Goal: Information Seeking & Learning: Learn about a topic

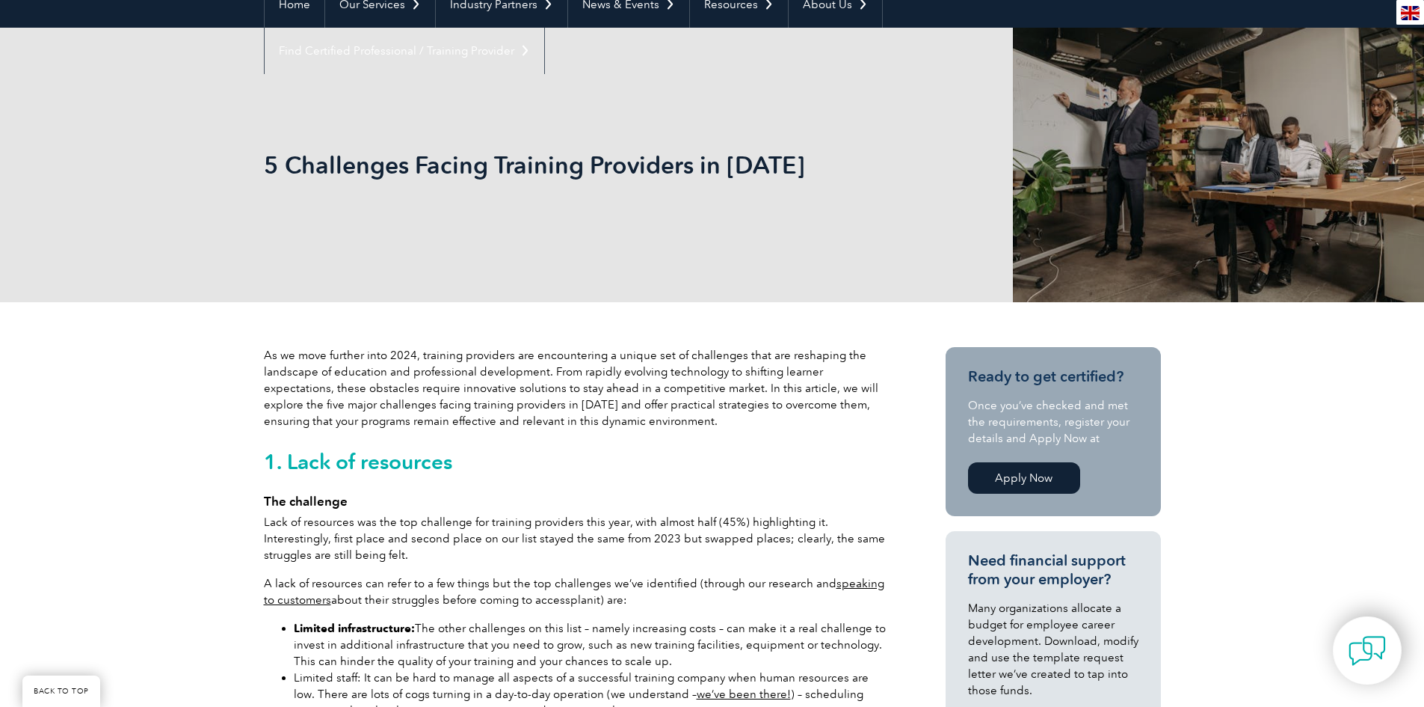
scroll to position [449, 0]
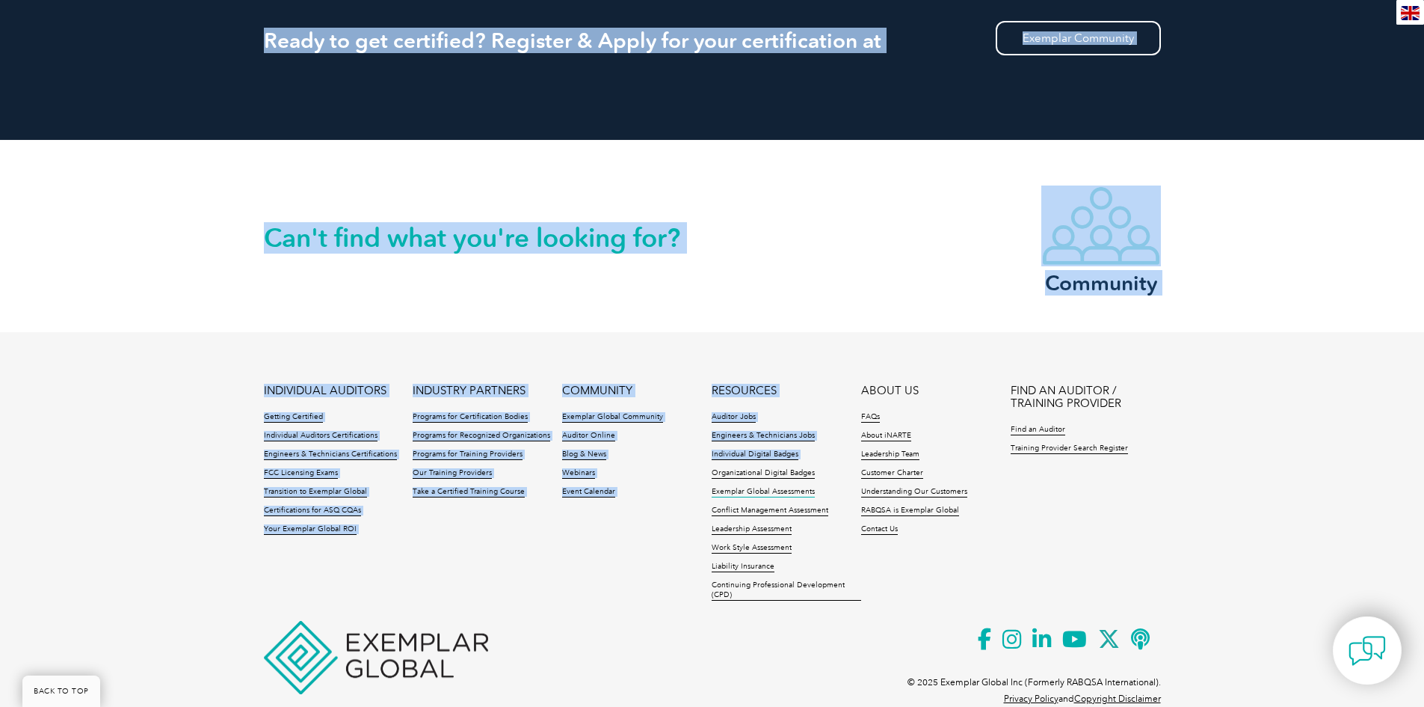
drag, startPoint x: 256, startPoint y: 109, endPoint x: 769, endPoint y: 460, distance: 620.7
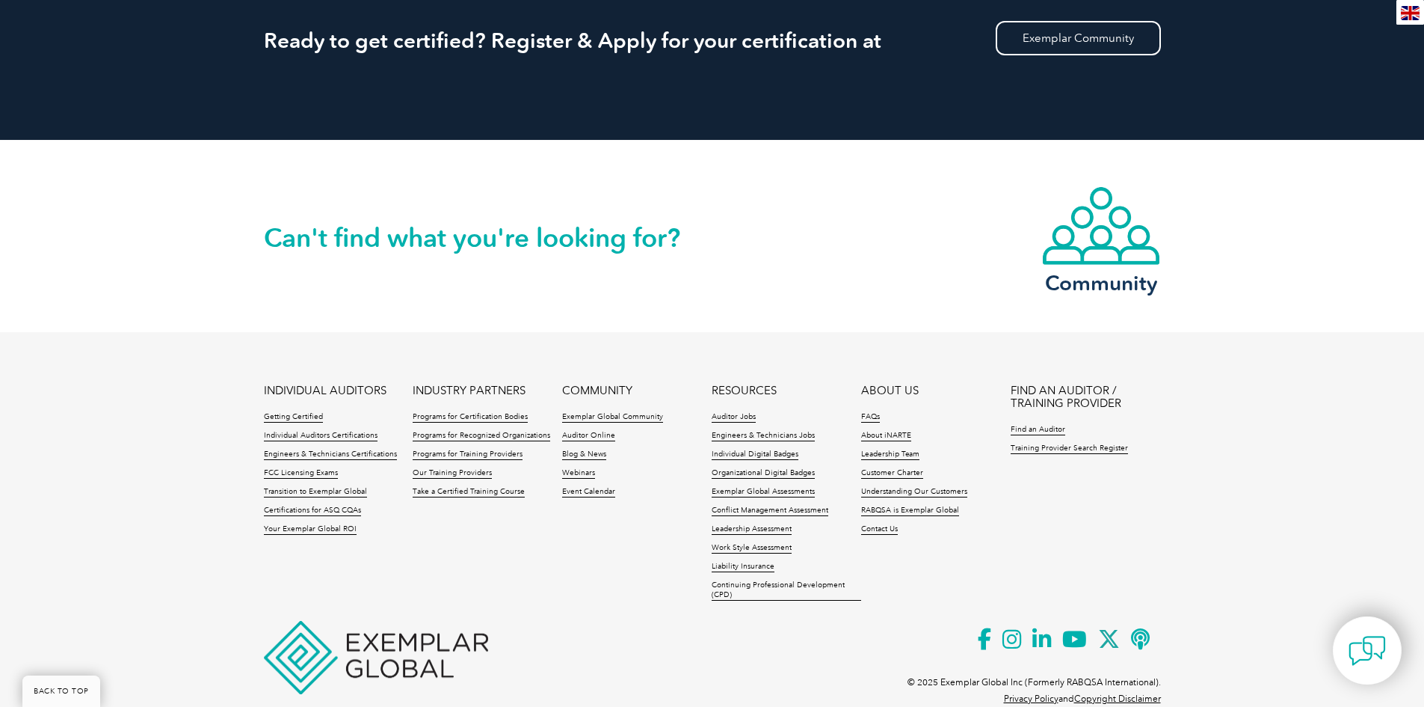
click at [529, 634] on footer "INDIVIDUAL AUDITORS Getting Certified Individual Auditors Certifications Engine…" at bounding box center [712, 531] width 1424 height 398
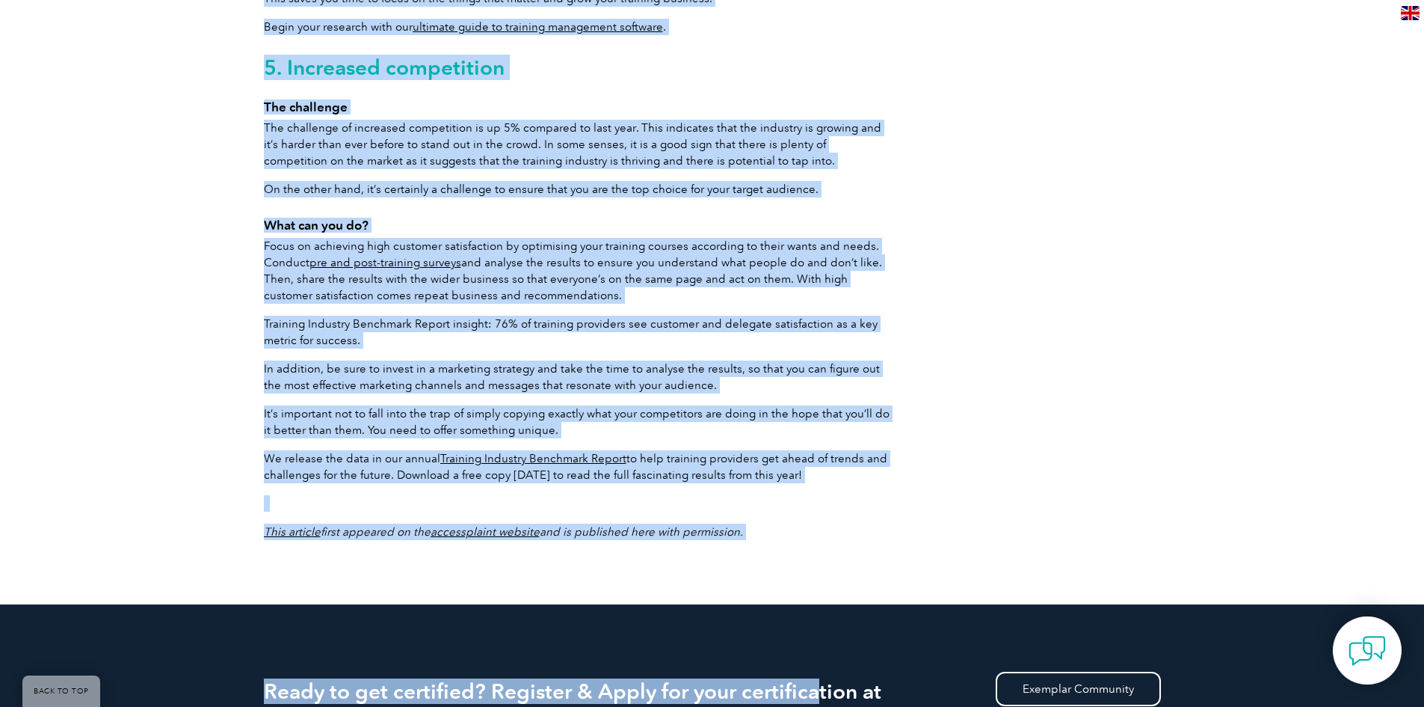
scroll to position [2692, 0]
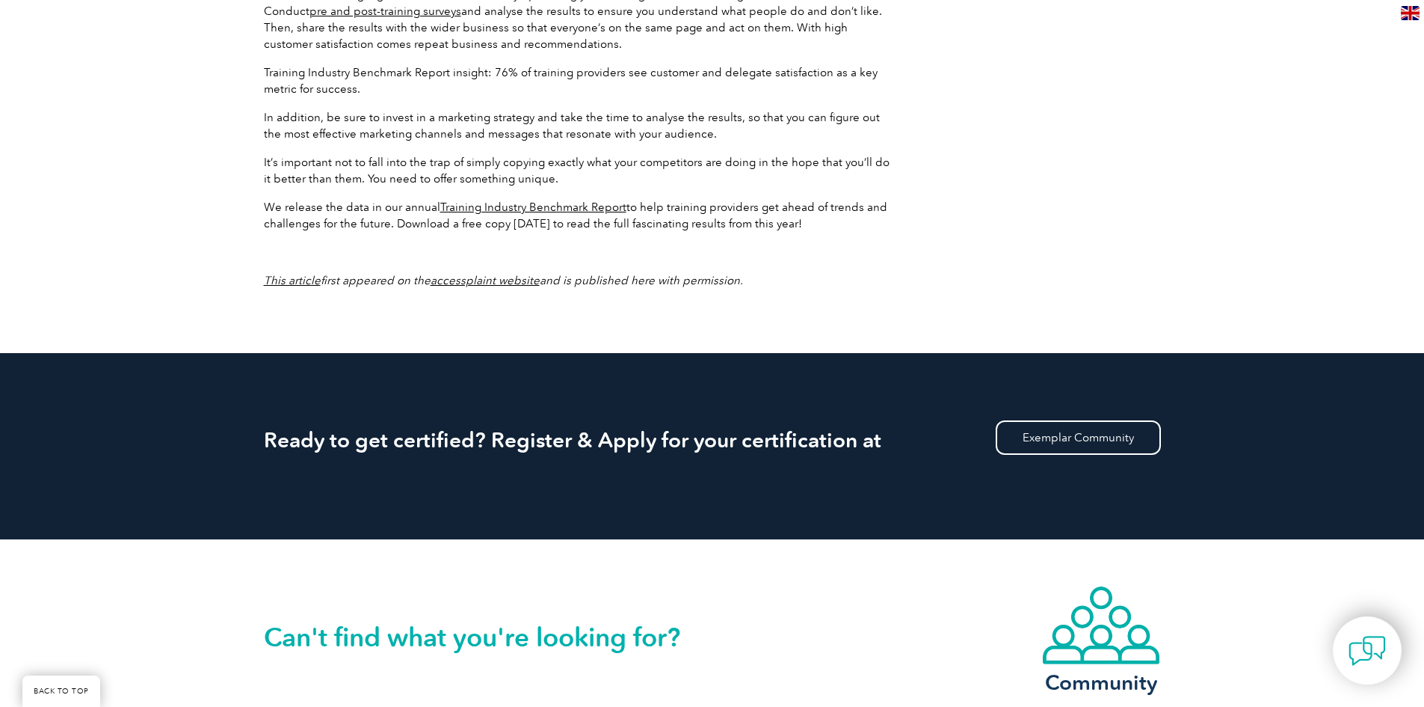
drag, startPoint x: 207, startPoint y: 295, endPoint x: 936, endPoint y: 261, distance: 729.8
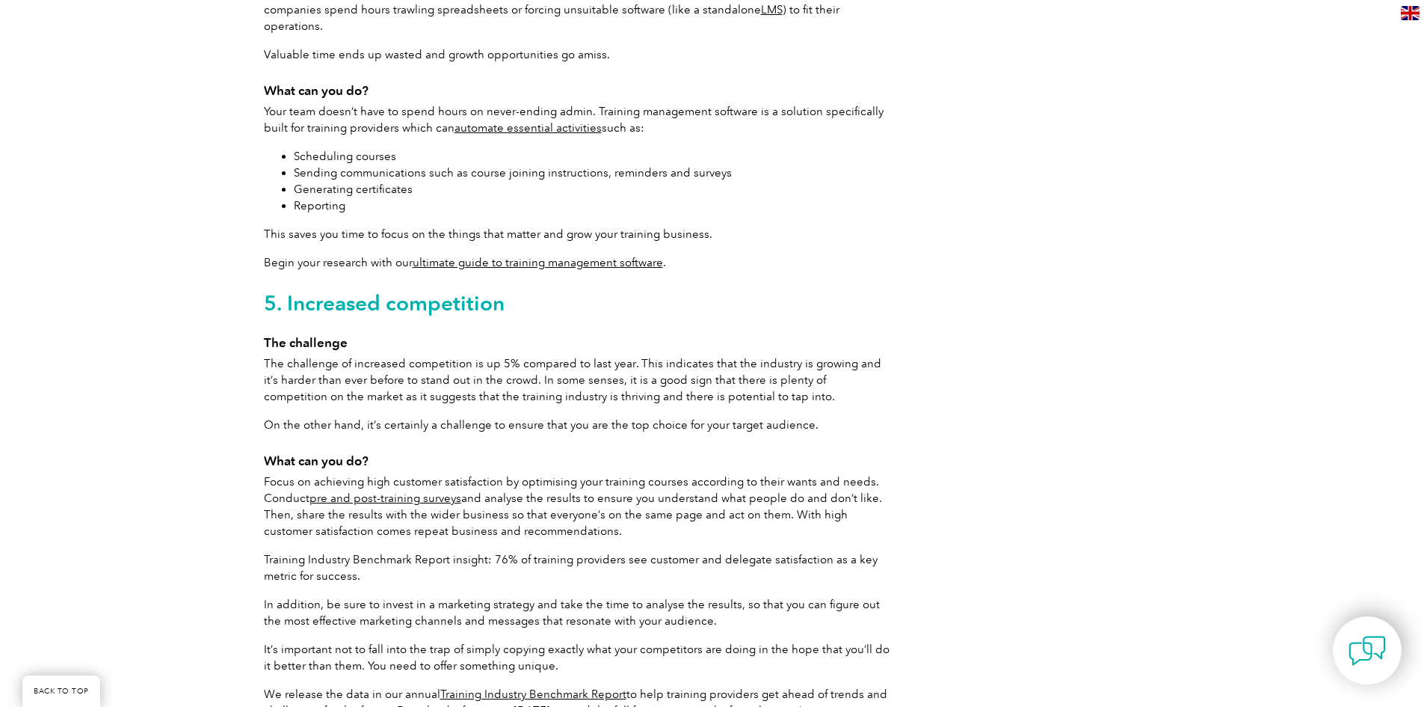
scroll to position [2467, 0]
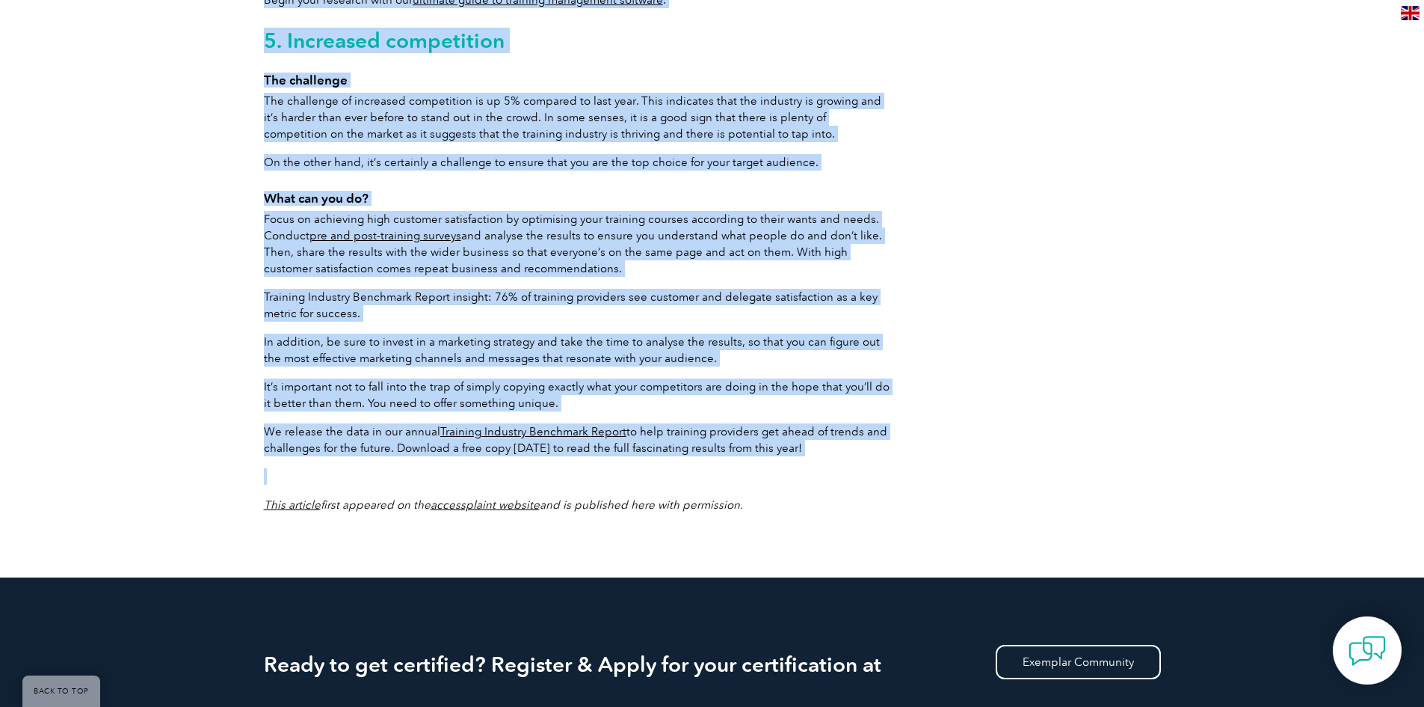
drag, startPoint x: 364, startPoint y: 257, endPoint x: 864, endPoint y: 441, distance: 532.3
copy body "As we move further into 2024, training providers are encountering a unique set …"
click at [710, 289] on p "Training Industry Benchmark Report insight: 76% of training providers see custo…" at bounding box center [578, 305] width 628 height 33
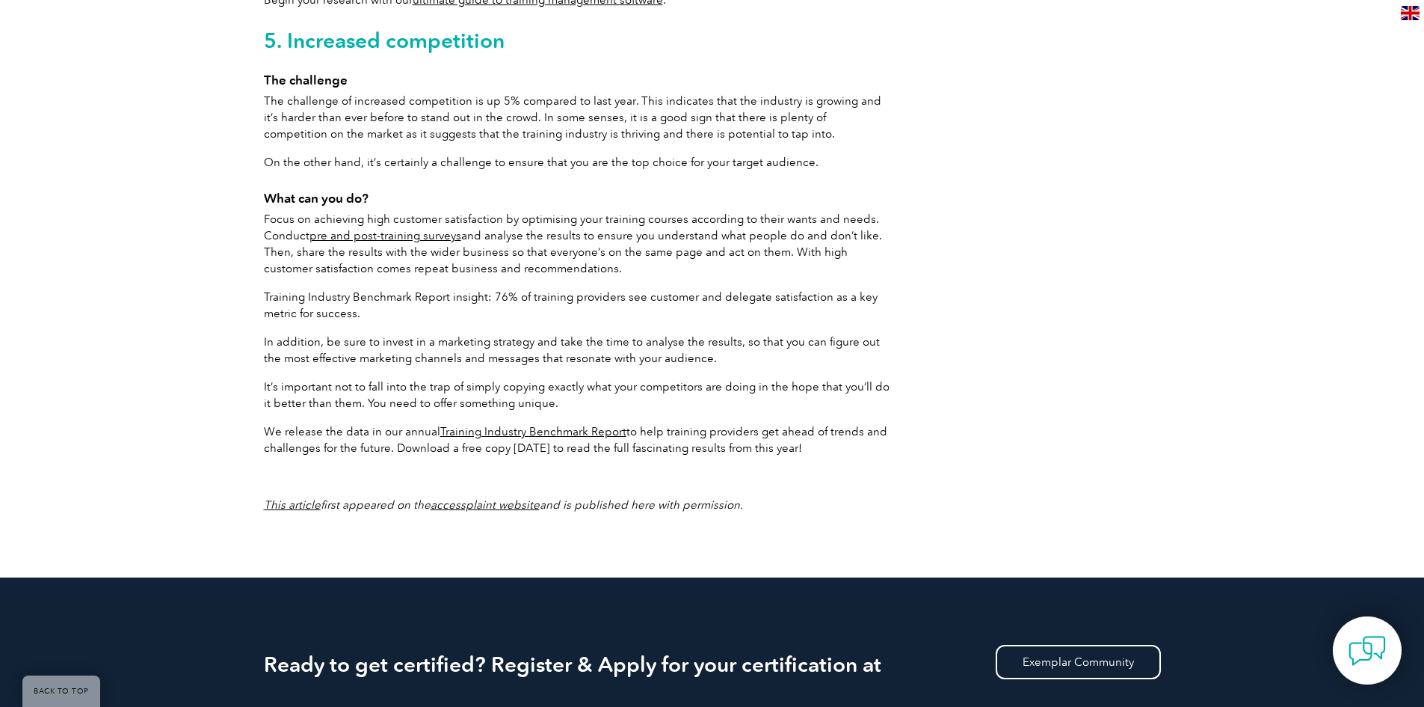
scroll to position [717, 0]
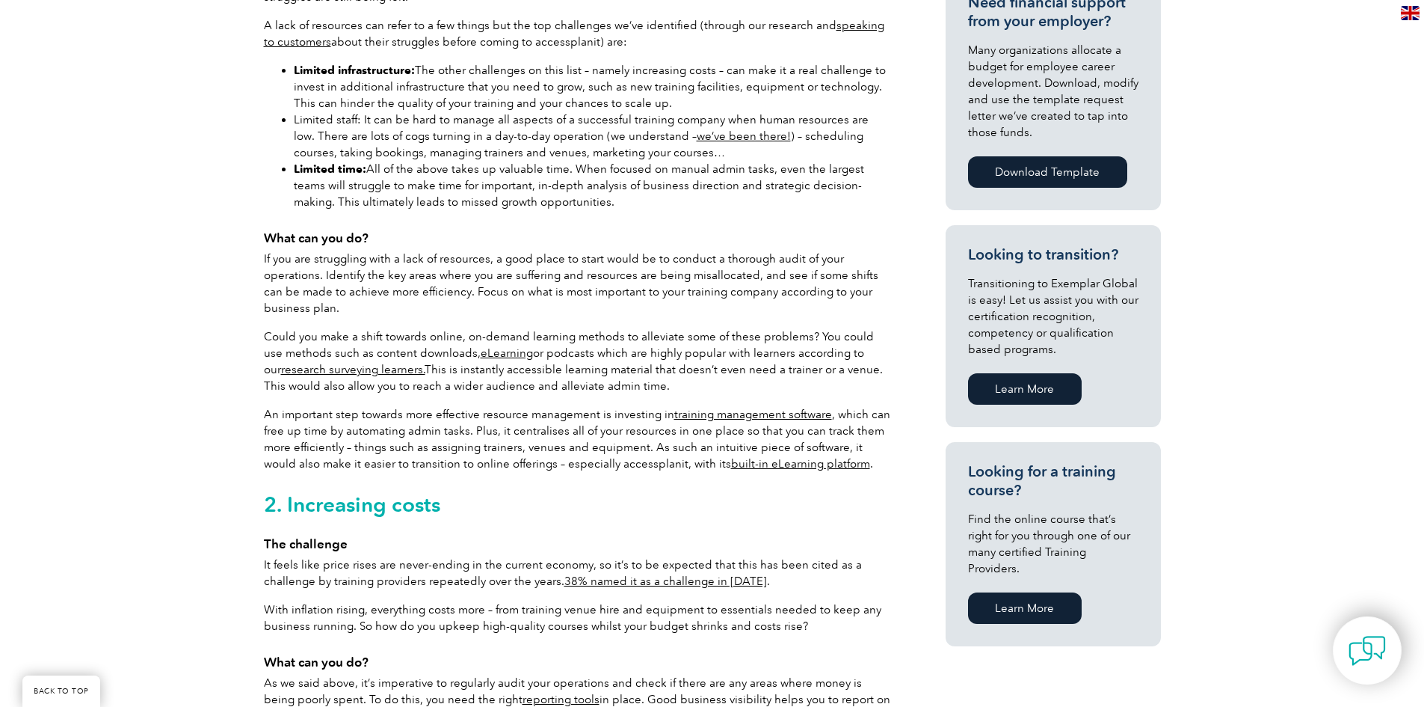
click at [547, 284] on p "If you are struggling with a lack of resources, a good place to start would be …" at bounding box center [578, 283] width 628 height 66
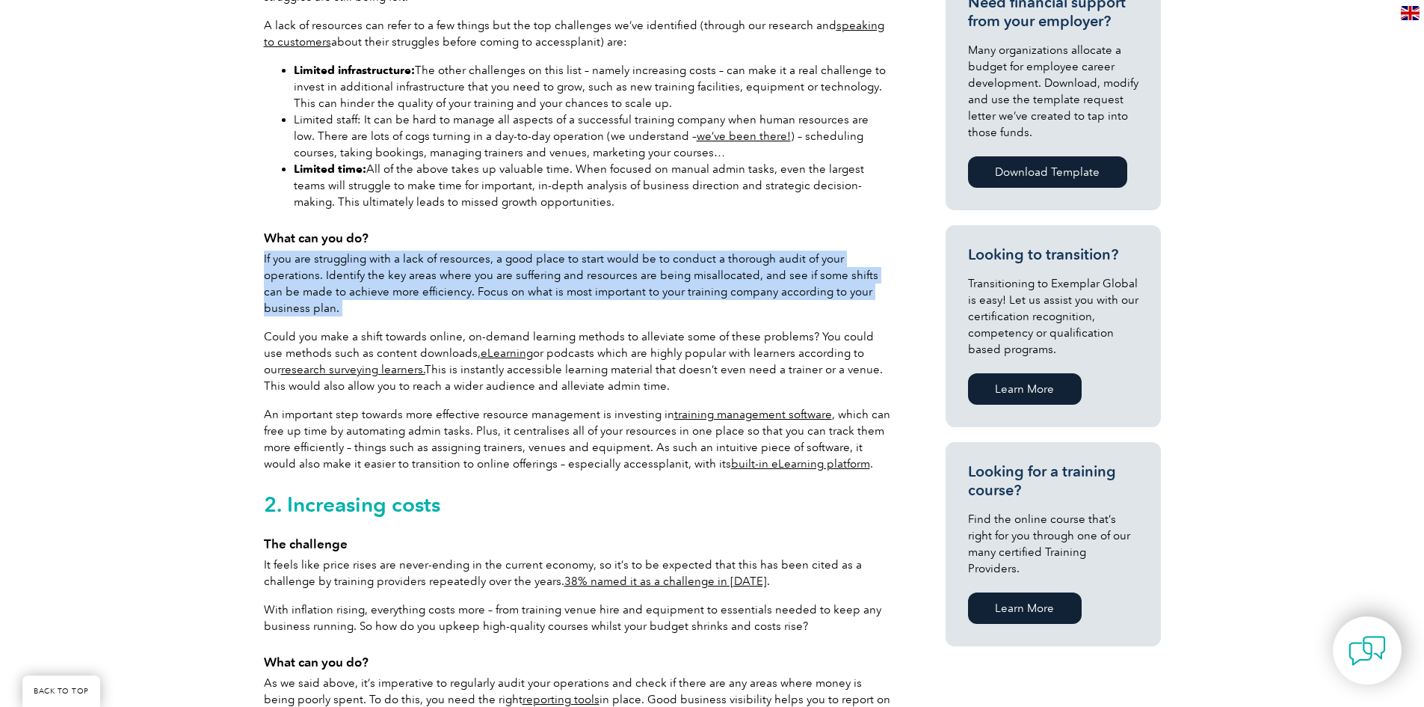
click at [547, 284] on p "If you are struggling with a lack of resources, a good place to start would be …" at bounding box center [578, 283] width 628 height 66
click at [565, 277] on p "If you are struggling with a lack of resources, a good place to start would be …" at bounding box center [578, 283] width 628 height 66
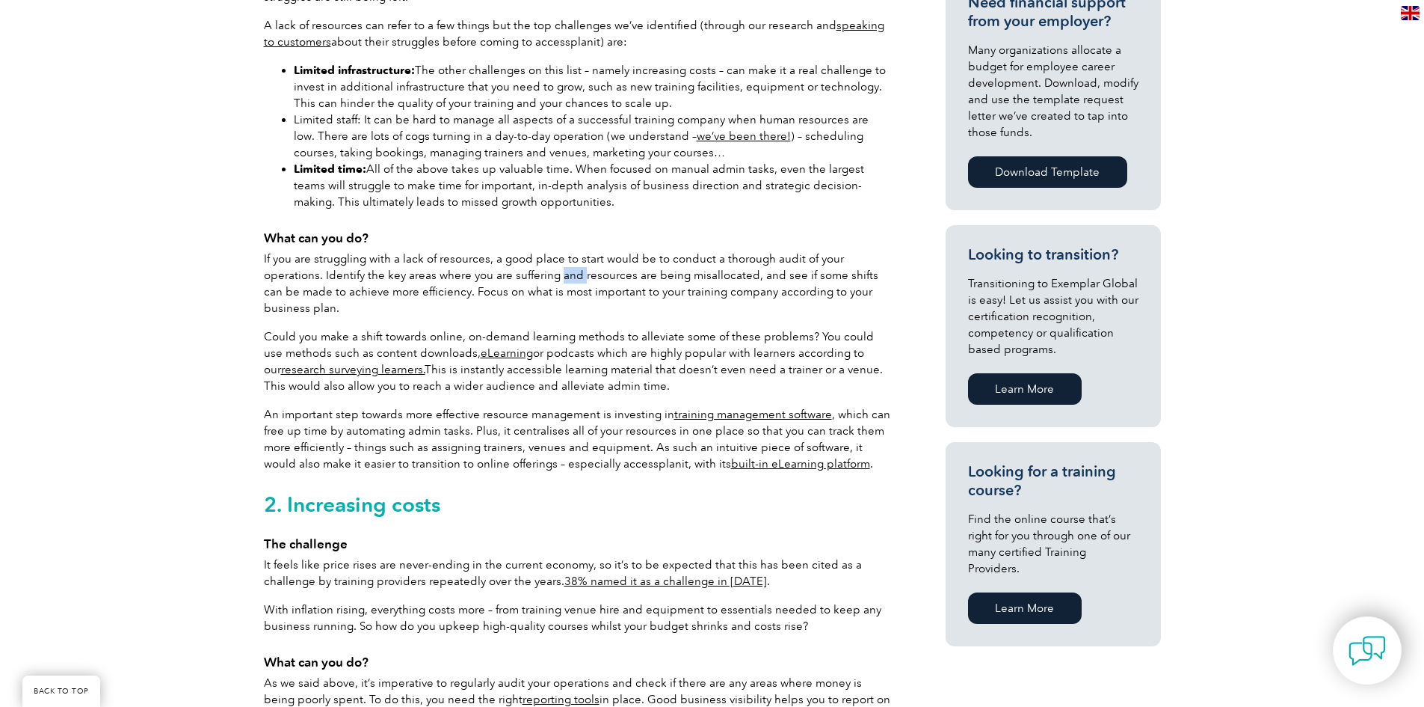
click at [565, 277] on p "If you are struggling with a lack of resources, a good place to start would be …" at bounding box center [578, 283] width 628 height 66
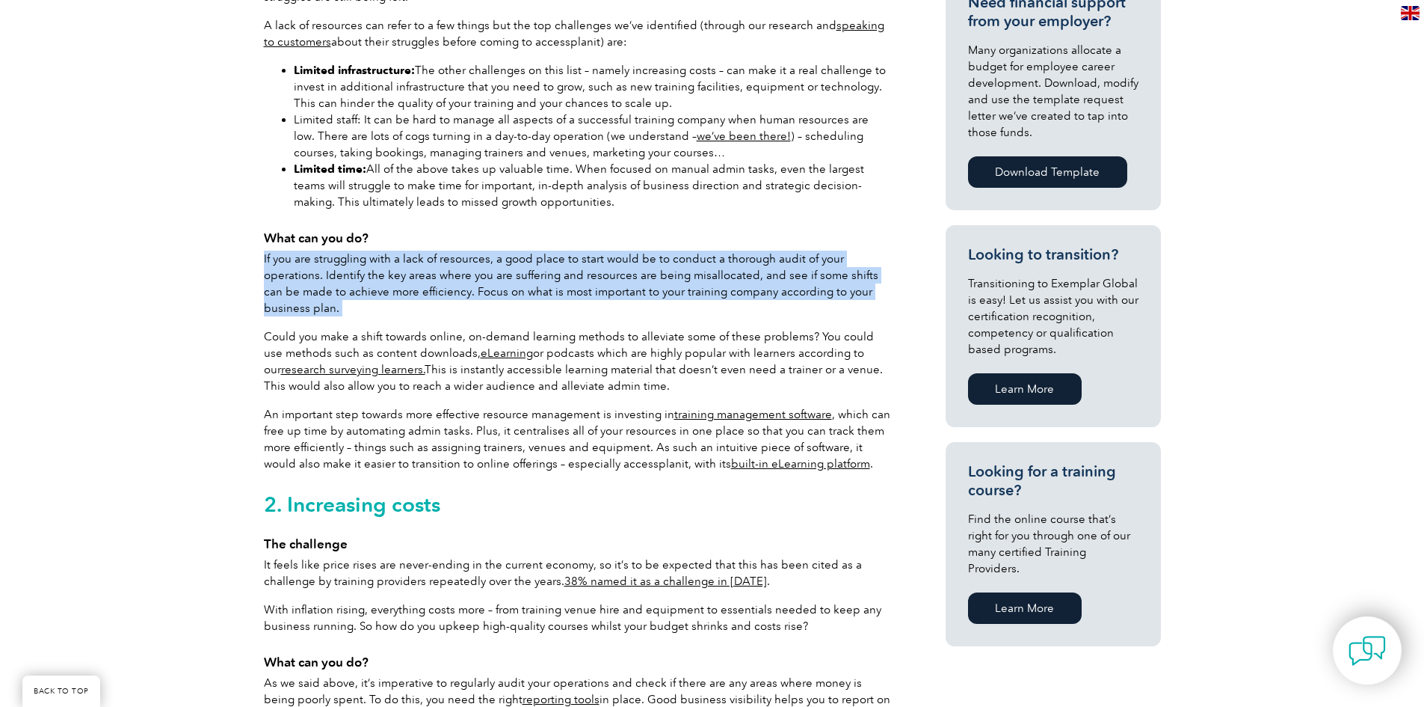
click at [565, 277] on p "If you are struggling with a lack of resources, a good place to start would be …" at bounding box center [578, 283] width 628 height 66
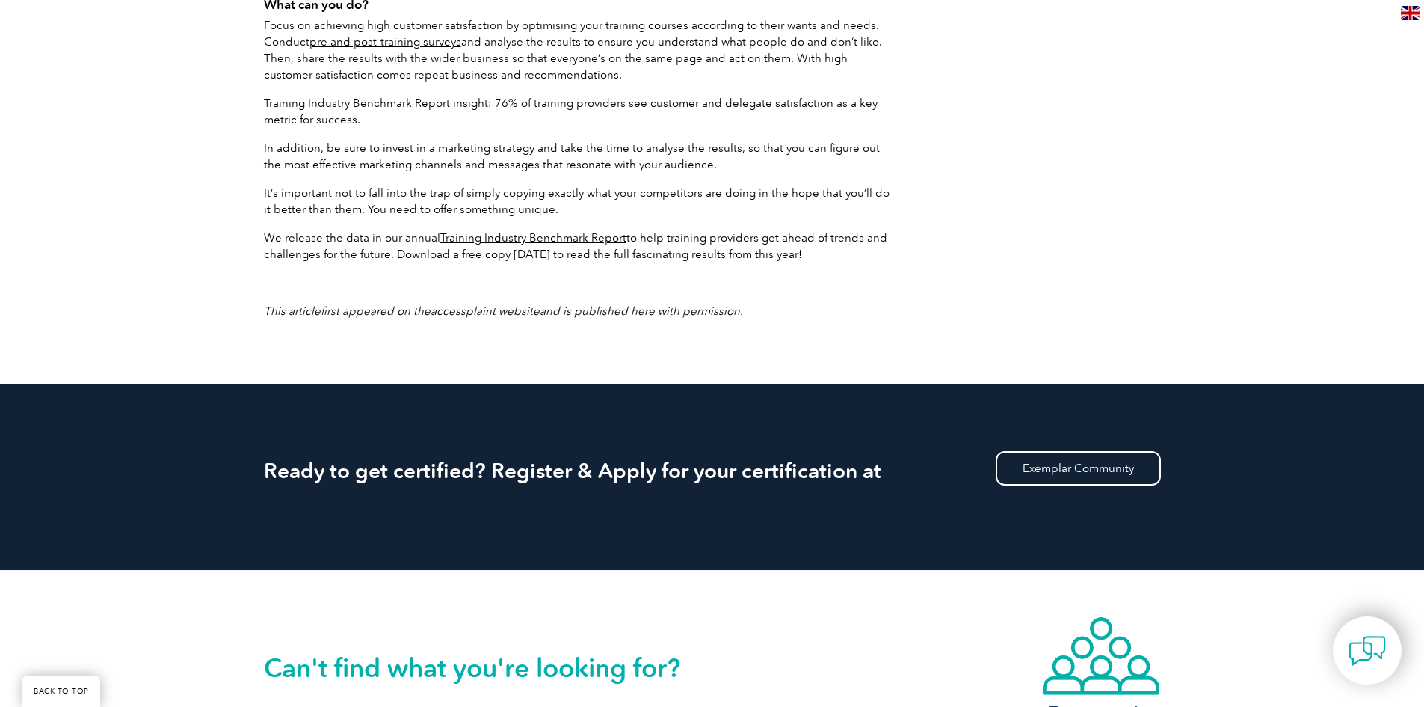
scroll to position [2642, 0]
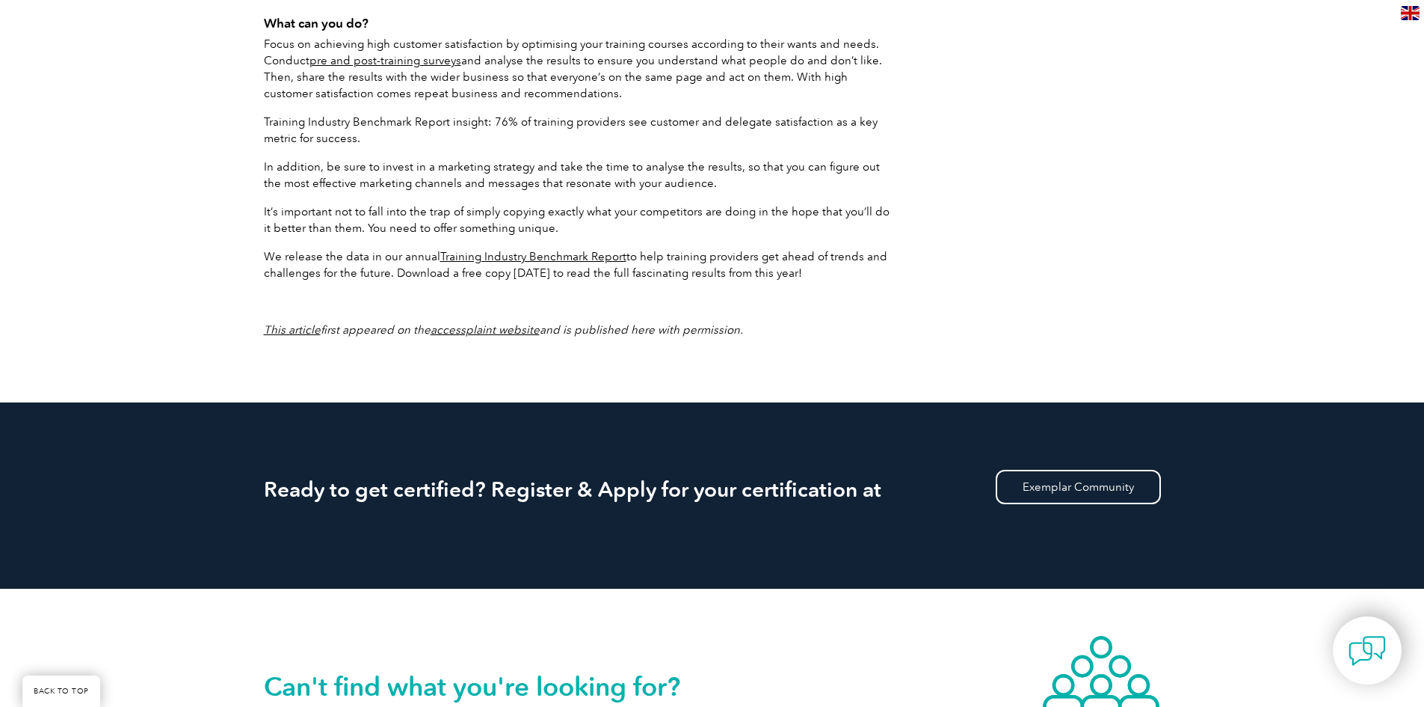
drag, startPoint x: 492, startPoint y: 479, endPoint x: 870, endPoint y: 301, distance: 418.4
copy body "As we move further into 2024, training providers are encountering a unique set …"
